Goal: Task Accomplishment & Management: Use online tool/utility

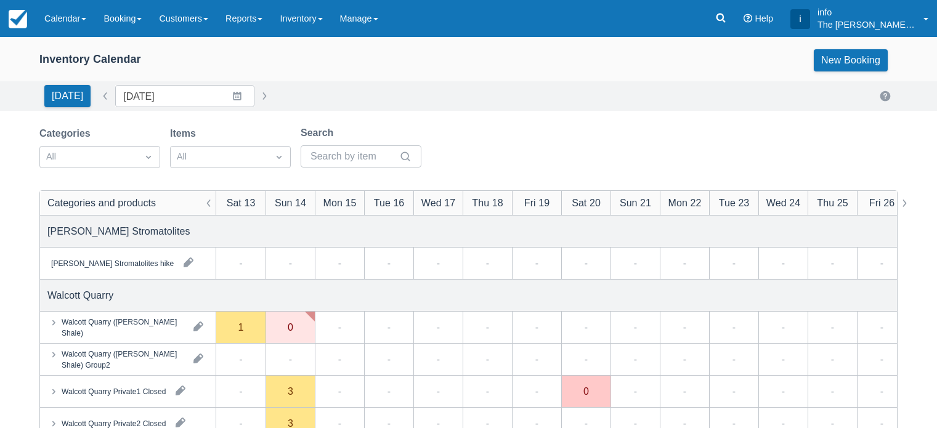
scroll to position [185, 0]
click at [68, 20] on link "Calendar" at bounding box center [65, 18] width 59 height 37
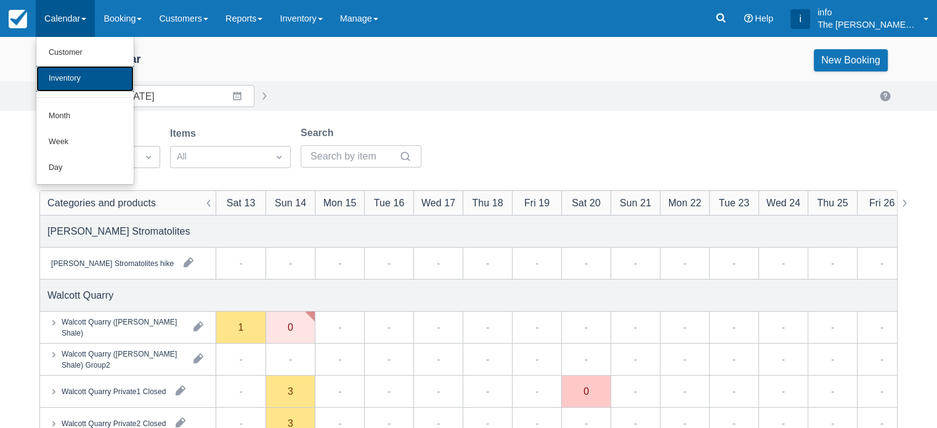
click at [73, 75] on link "Inventory" at bounding box center [84, 79] width 97 height 26
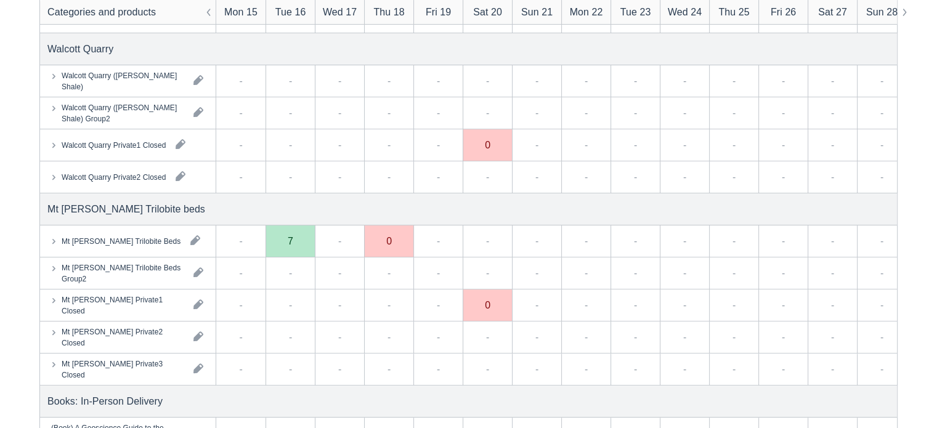
scroll to position [123, 0]
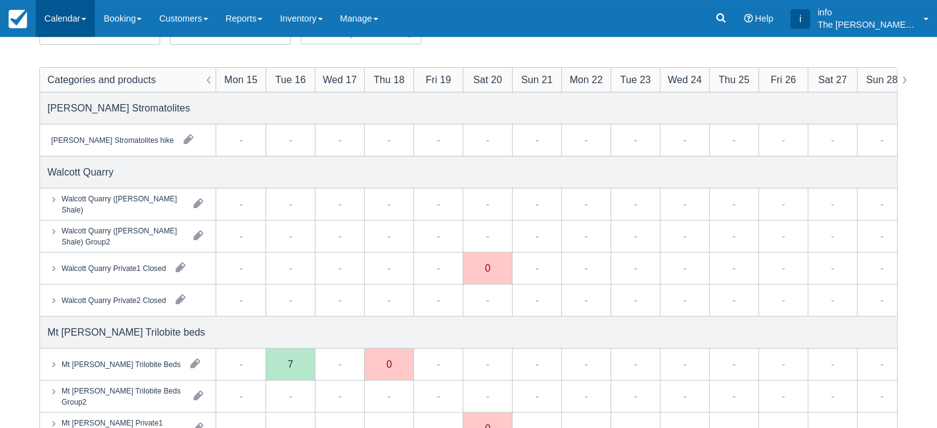
click at [67, 19] on link "Calendar" at bounding box center [65, 18] width 59 height 37
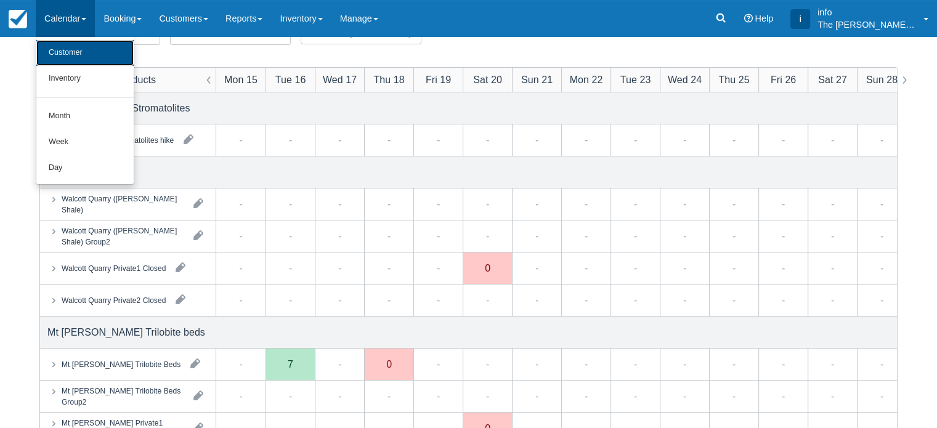
click at [78, 59] on link "Customer" at bounding box center [84, 53] width 97 height 26
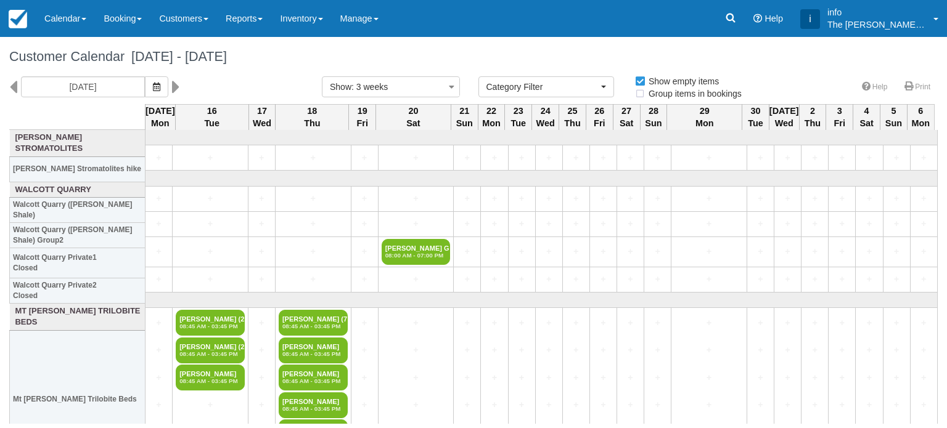
select select
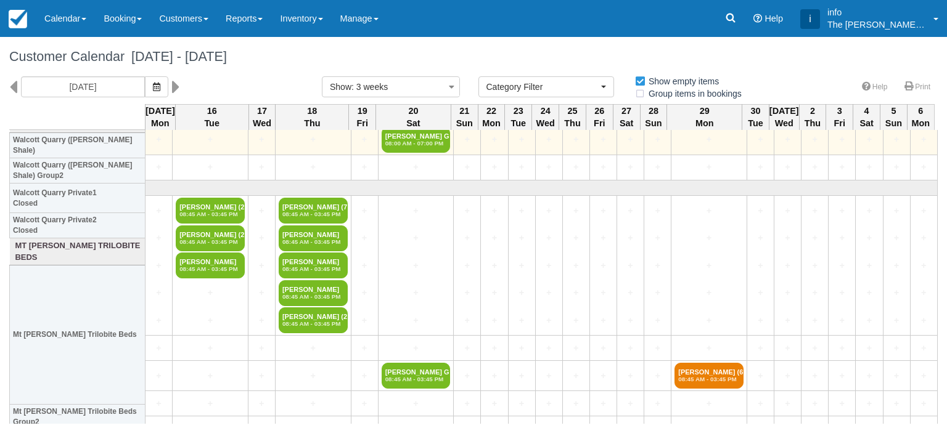
scroll to position [62, 0]
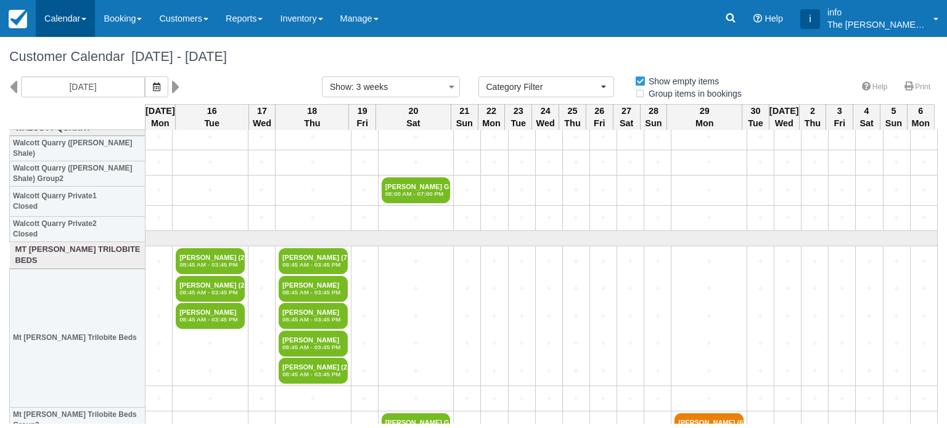
click at [70, 23] on link "Calendar" at bounding box center [65, 18] width 59 height 37
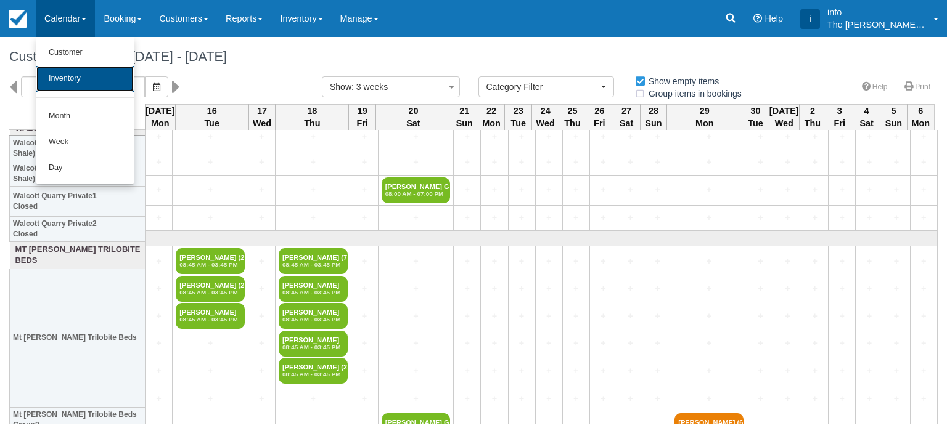
click at [73, 79] on link "Inventory" at bounding box center [84, 79] width 97 height 26
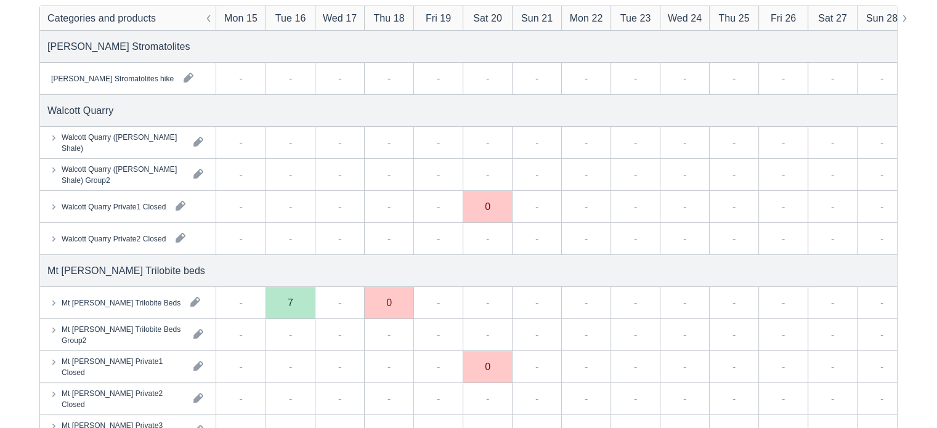
scroll to position [247, 0]
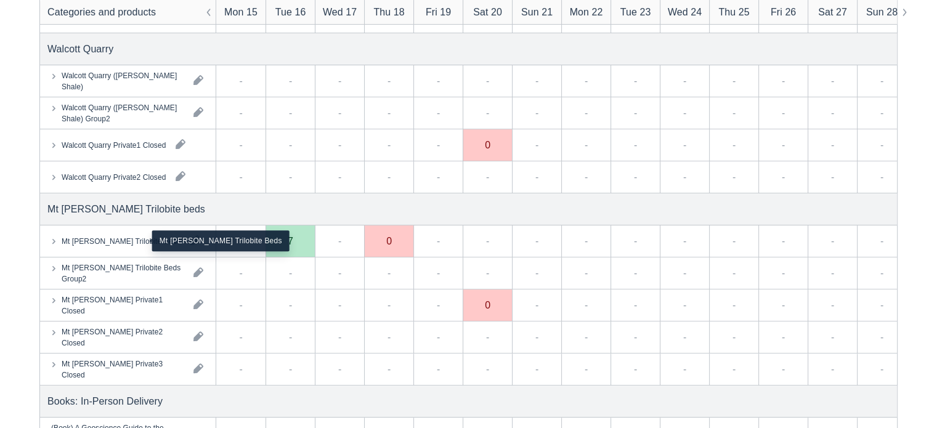
click at [115, 242] on div "Mt [PERSON_NAME] Trilobite Beds" at bounding box center [121, 240] width 119 height 11
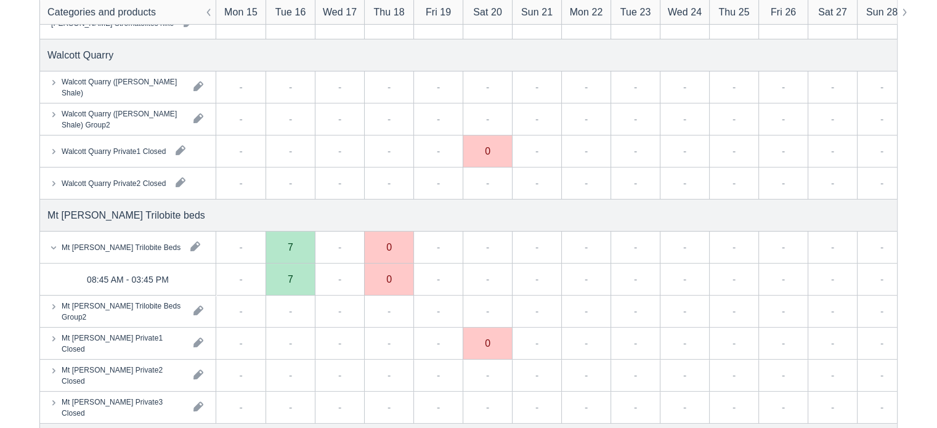
scroll to position [0, 0]
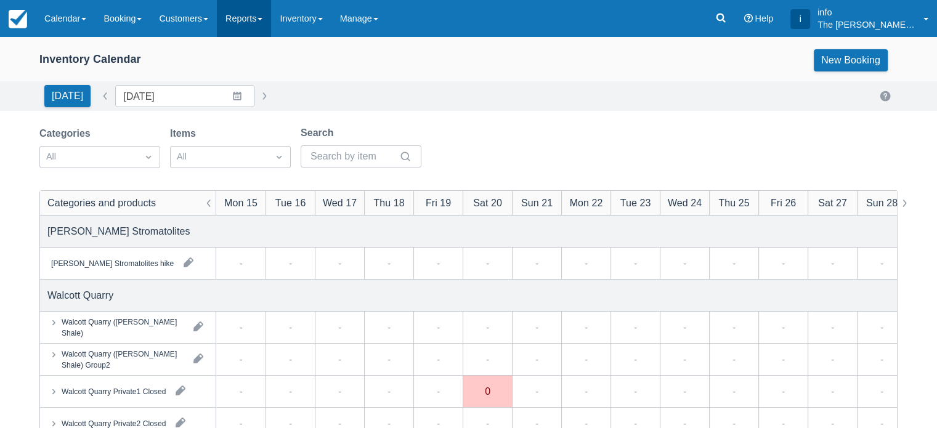
click at [271, 28] on link "Reports" at bounding box center [244, 18] width 54 height 37
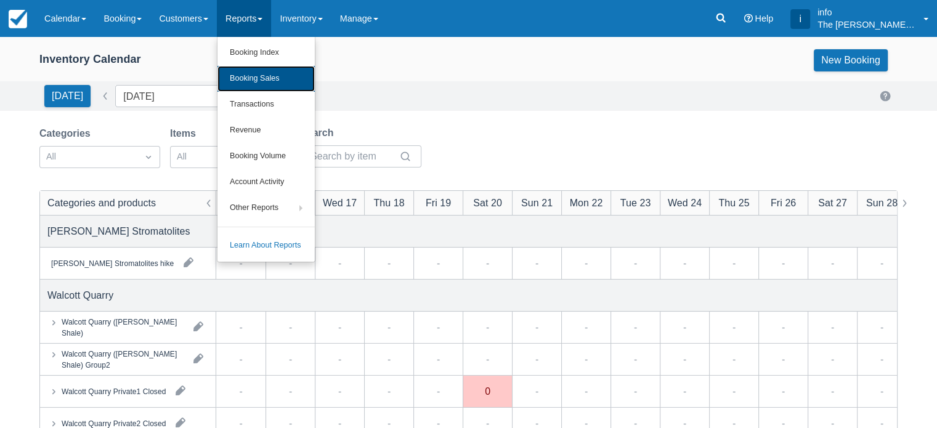
click at [272, 81] on link "Booking Sales" at bounding box center [266, 79] width 97 height 26
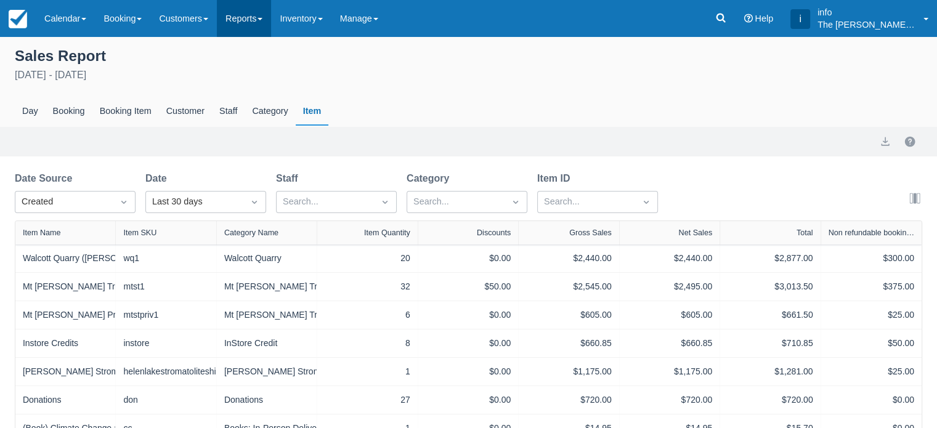
click at [242, 22] on link "Reports" at bounding box center [244, 18] width 54 height 37
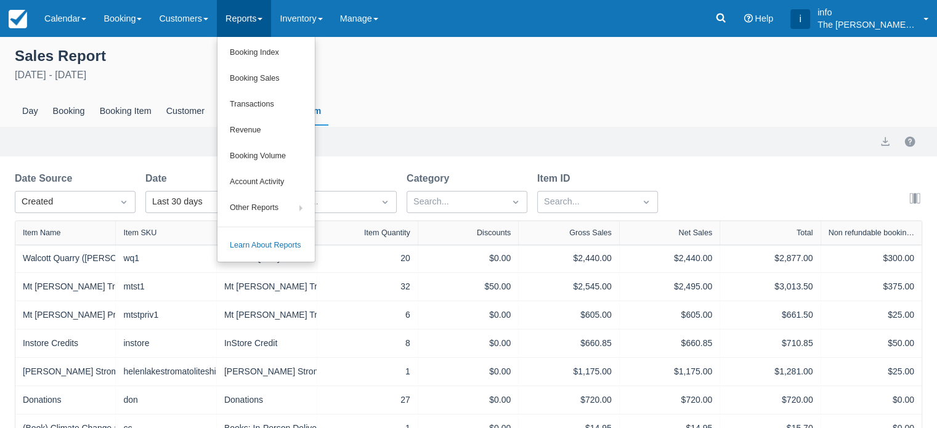
click at [449, 83] on div "Sales Report [DATE] - [DATE] Day Booking Booking Item Customer Staff Category I…" at bounding box center [468, 85] width 937 height 83
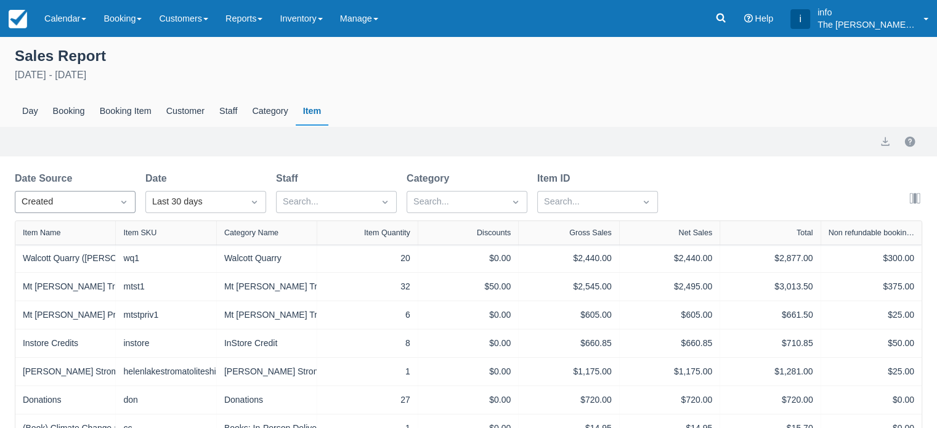
click at [121, 202] on icon "Dropdown icon" at bounding box center [124, 202] width 12 height 12
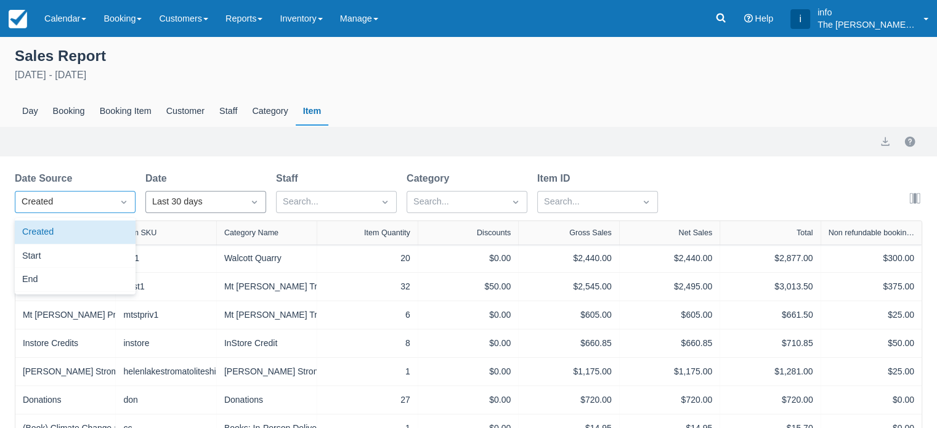
click at [223, 202] on div "Last 30 days" at bounding box center [194, 202] width 85 height 14
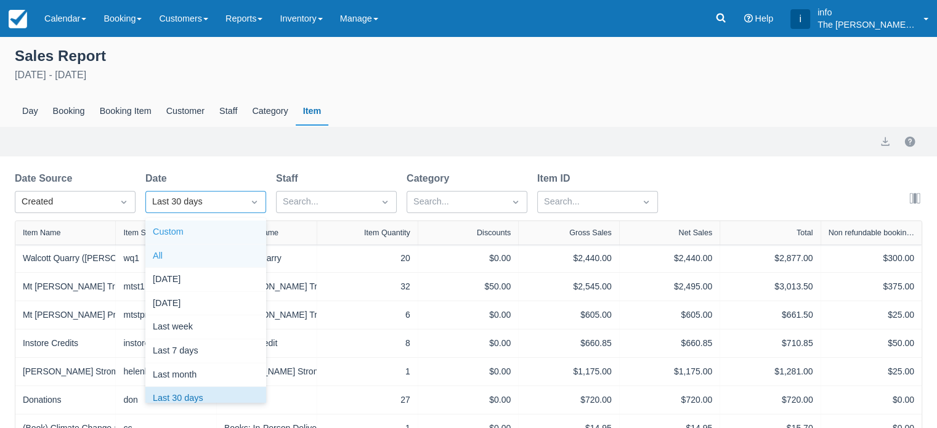
click at [211, 231] on div "Custom" at bounding box center [205, 233] width 121 height 24
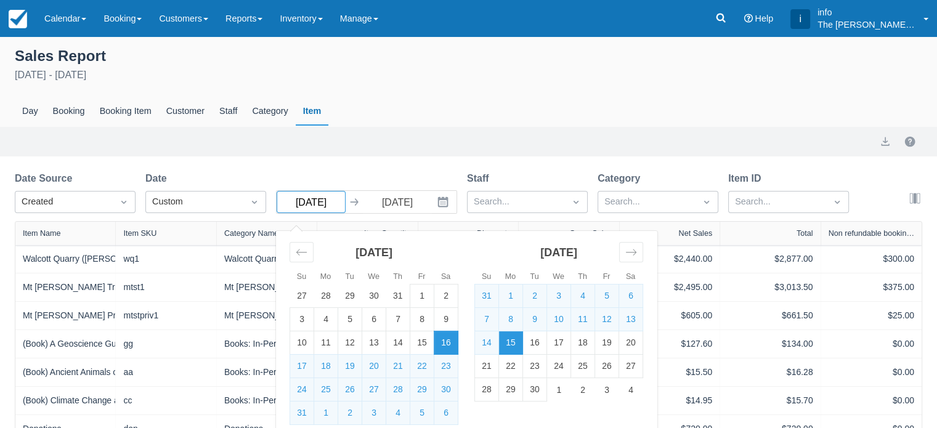
click at [317, 204] on input "[DATE]" at bounding box center [311, 202] width 69 height 22
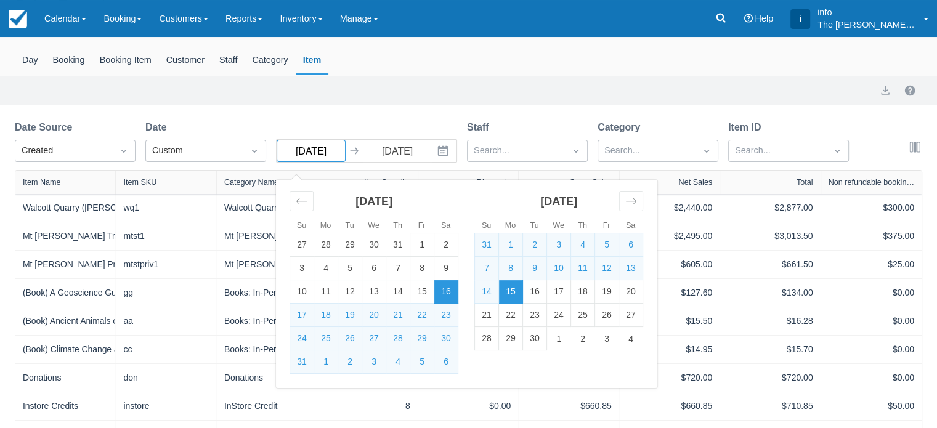
scroll to position [62, 0]
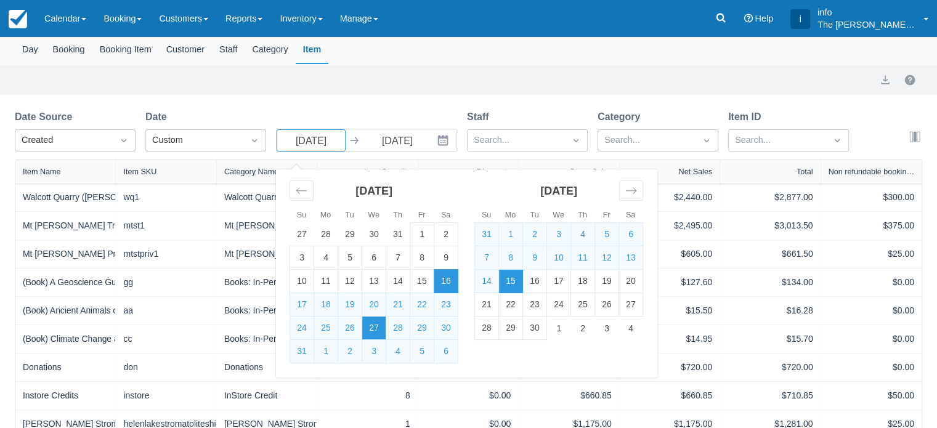
click at [373, 328] on td "27" at bounding box center [374, 328] width 24 height 23
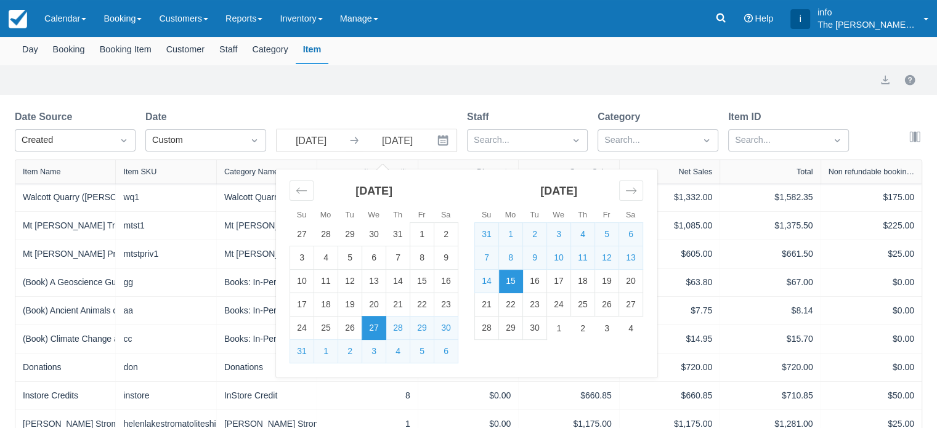
click at [531, 65] on div "Export" at bounding box center [468, 80] width 937 height 30
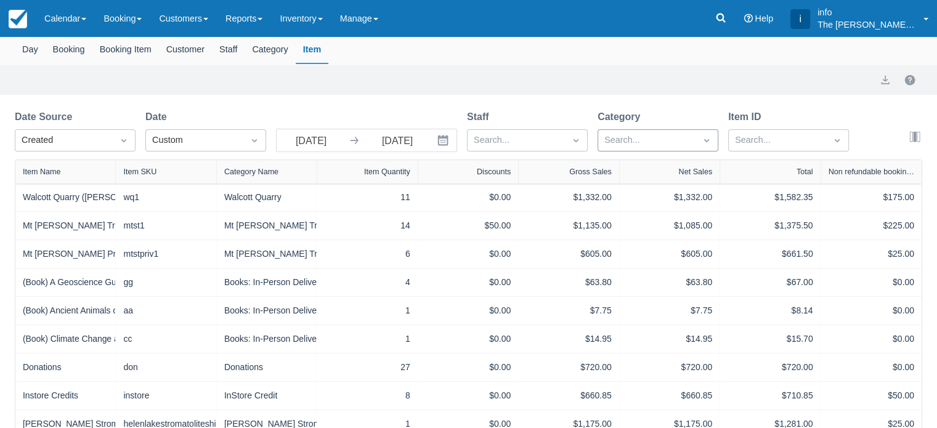
click at [643, 139] on div at bounding box center [647, 141] width 85 height 16
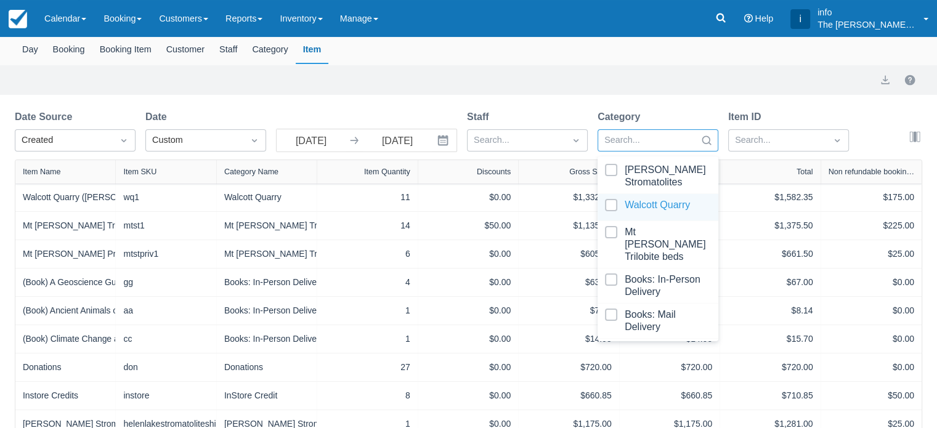
click at [607, 206] on div at bounding box center [658, 207] width 106 height 17
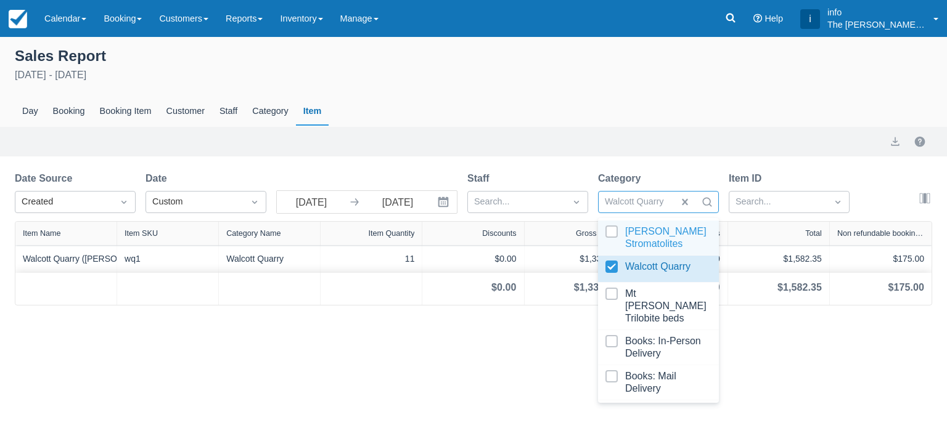
click at [612, 229] on div at bounding box center [658, 238] width 106 height 25
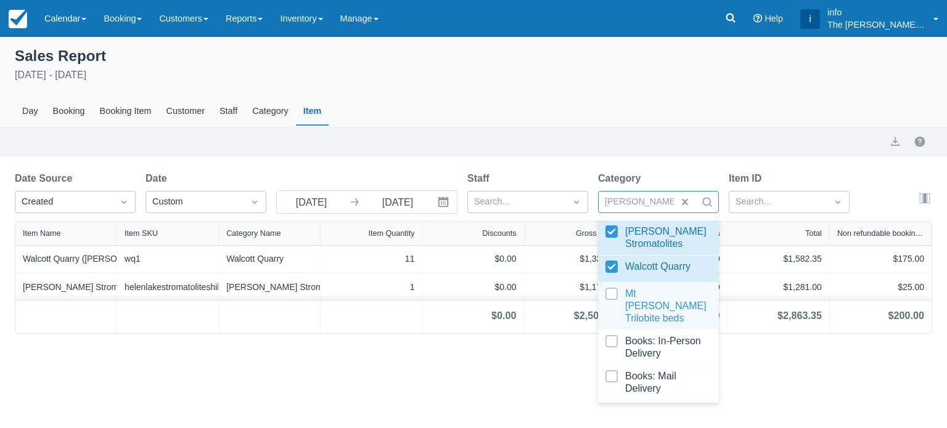
click at [613, 296] on div at bounding box center [658, 306] width 106 height 37
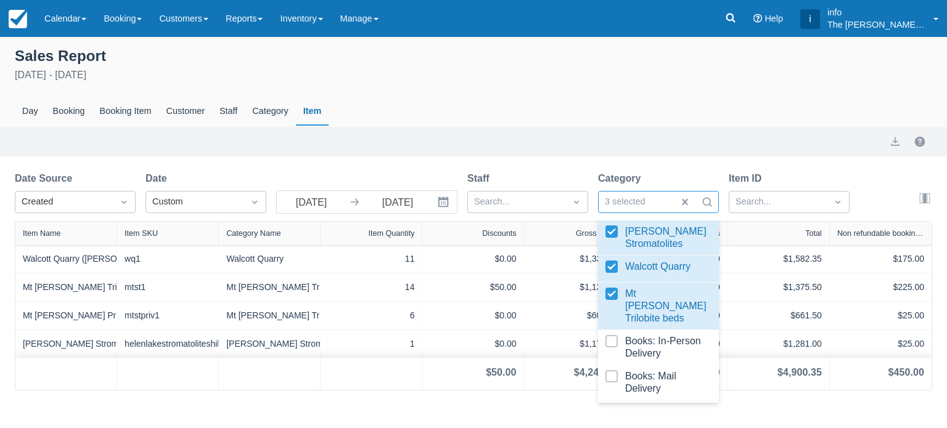
click at [443, 65] on div "Sales Report" at bounding box center [473, 54] width 917 height 21
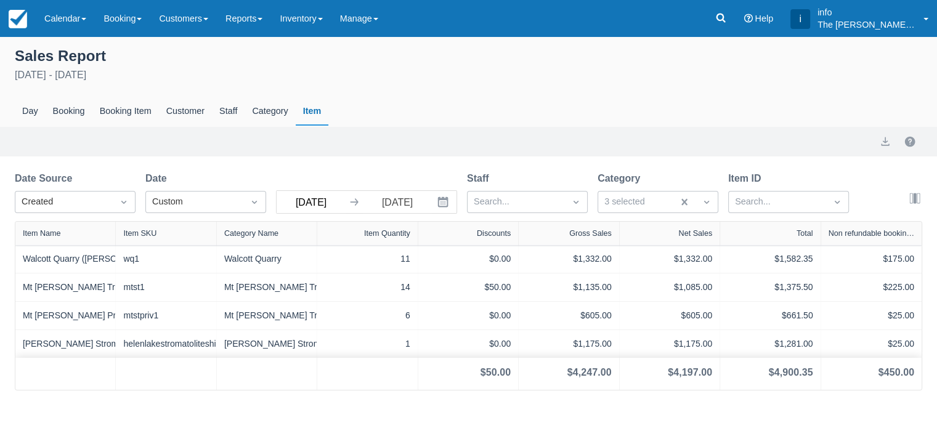
click at [330, 208] on input "[DATE]" at bounding box center [311, 202] width 69 height 22
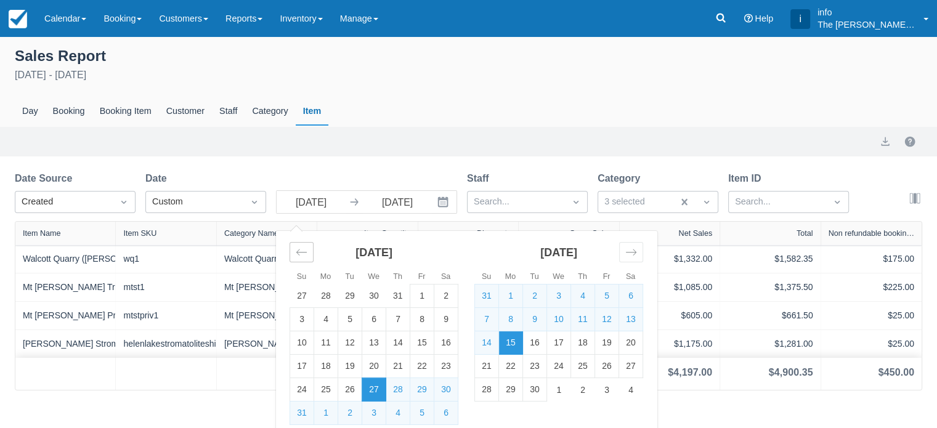
click at [295, 257] on div "Move backward to switch to the previous month." at bounding box center [302, 252] width 24 height 20
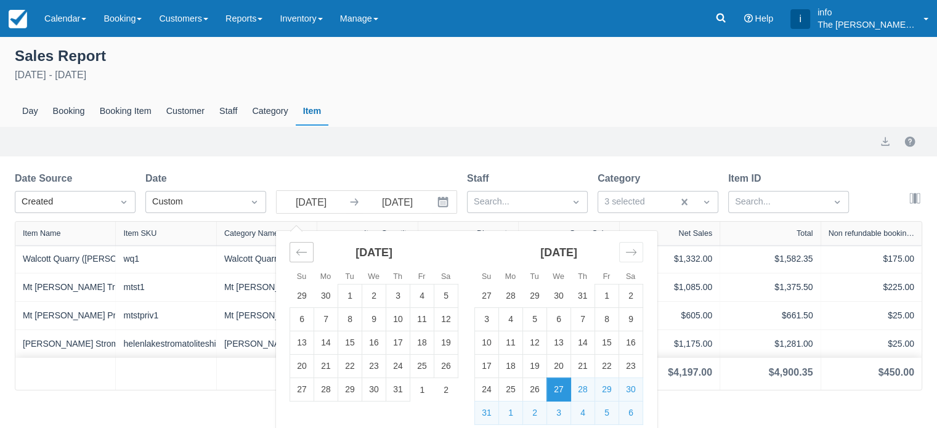
click at [295, 257] on div "Move backward to switch to the previous month." at bounding box center [302, 252] width 24 height 20
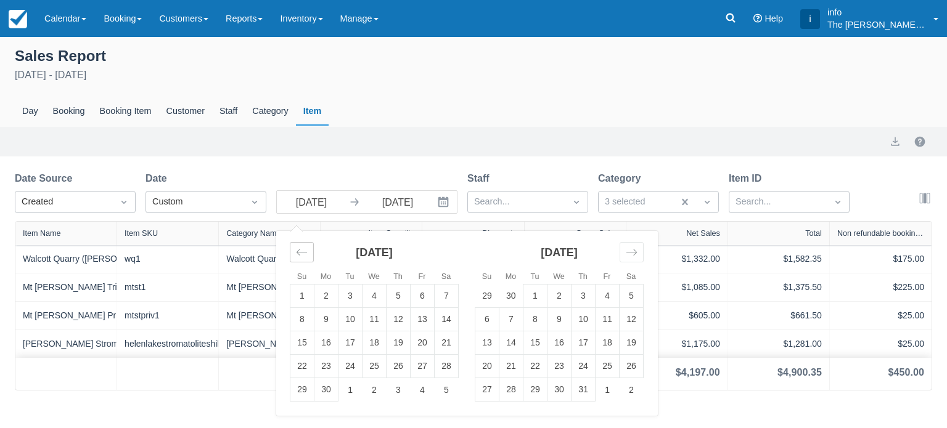
click at [295, 257] on div "Move backward to switch to the previous month." at bounding box center [302, 252] width 24 height 20
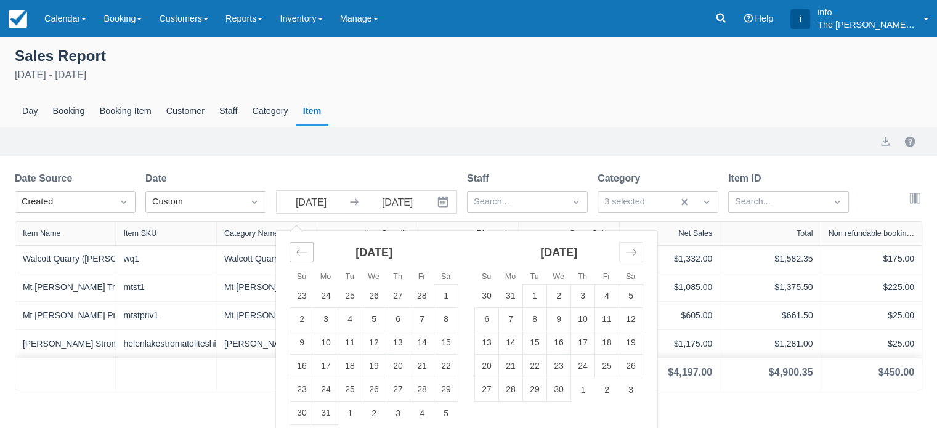
click at [295, 257] on div "Move backward to switch to the previous month." at bounding box center [302, 252] width 24 height 20
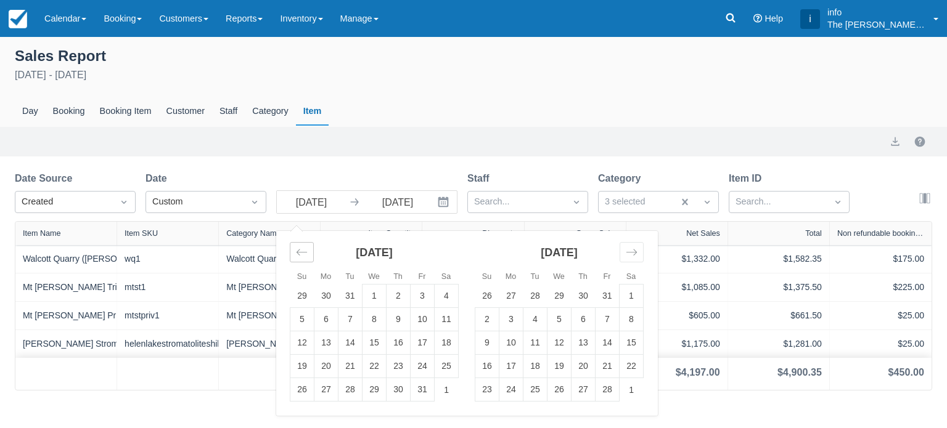
click at [295, 257] on div "Move backward to switch to the previous month." at bounding box center [302, 252] width 24 height 20
click at [356, 295] on td "1" at bounding box center [350, 296] width 24 height 23
type input "[DATE]"
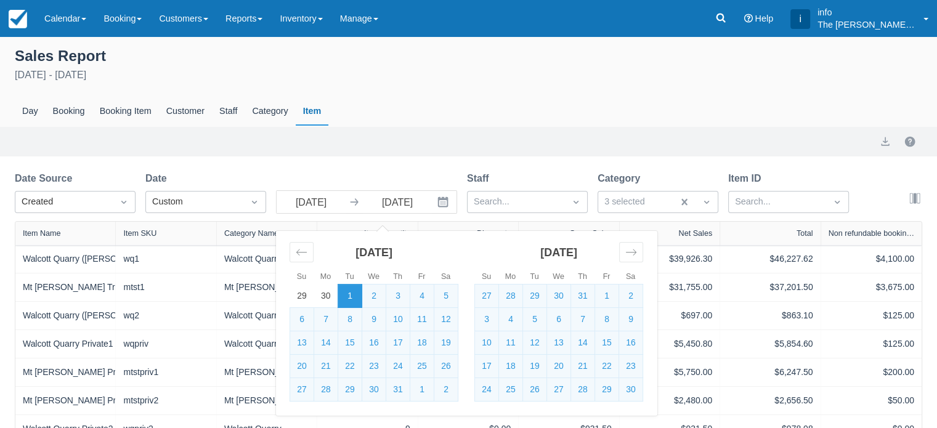
click at [606, 29] on div "Menu Calendar Customer Inventory Month Week Day Booking Daily Manifest Daily Li…" at bounding box center [468, 18] width 937 height 37
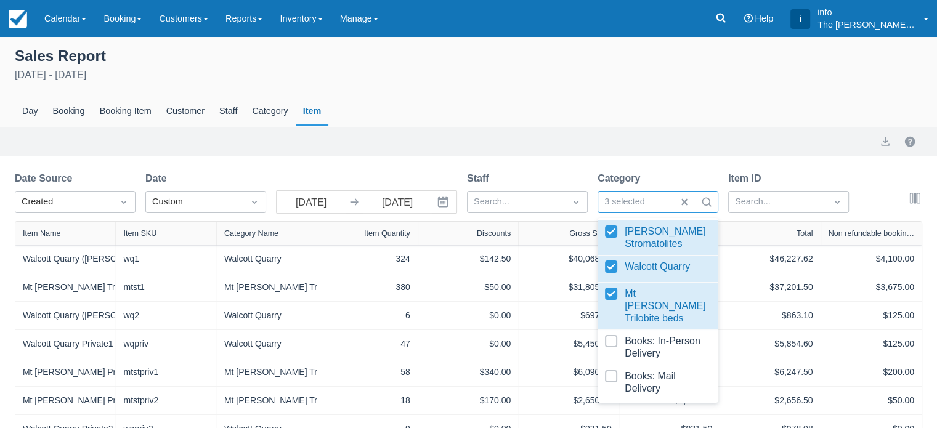
click at [569, 85] on div "Sales Report [DATE] - [DATE] Day Booking Booking Item Customer Staff Category I…" at bounding box center [468, 85] width 937 height 83
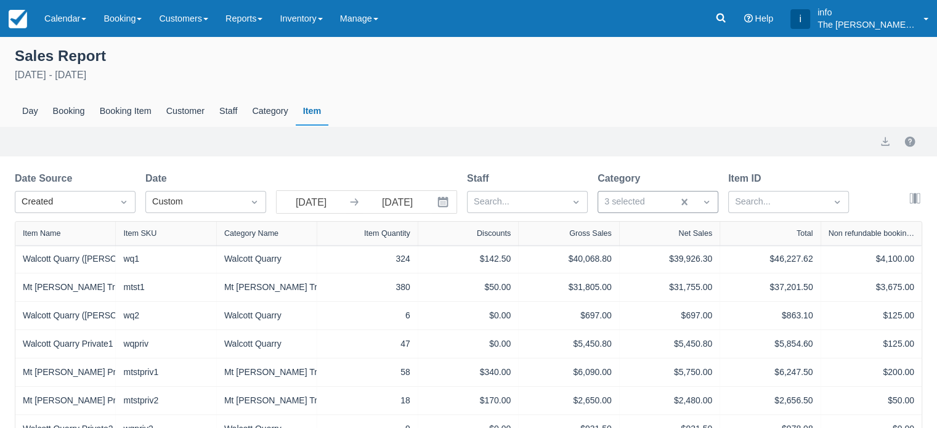
scroll to position [75, 0]
